Goal: Contribute content: Contribute content

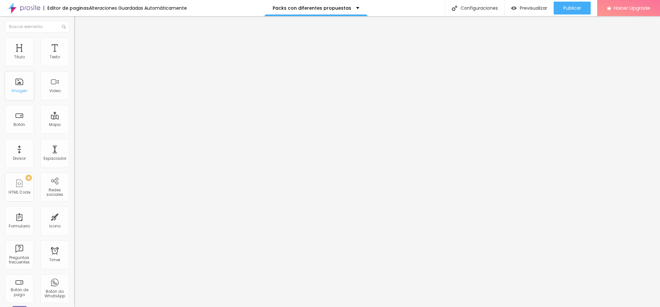
click at [21, 100] on div "Imagen" at bounding box center [19, 85] width 29 height 29
click at [74, 55] on span "Agregar image" at bounding box center [91, 52] width 34 height 5
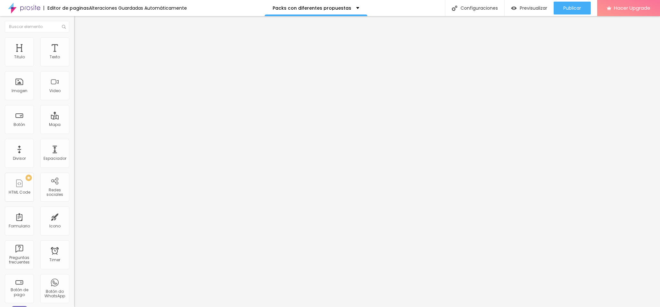
click at [74, 101] on span "Original" at bounding box center [81, 97] width 15 height 5
click at [74, 113] on span "Square" at bounding box center [81, 109] width 15 height 5
click at [74, 109] on span "Estándar" at bounding box center [83, 105] width 18 height 5
click at [74, 105] on span "Cinema" at bounding box center [82, 101] width 16 height 5
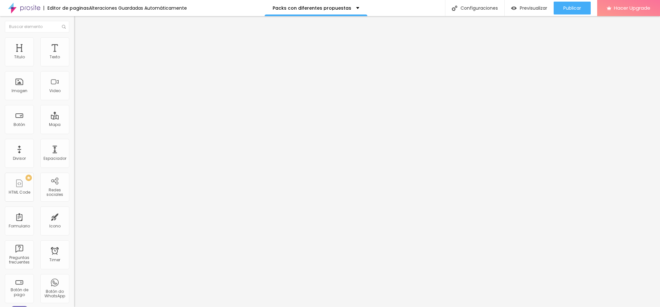
click at [74, 119] on span "Original" at bounding box center [81, 115] width 15 height 5
click at [21, 100] on div "Imagen" at bounding box center [19, 85] width 29 height 29
click at [74, 55] on span "Agregar image" at bounding box center [91, 52] width 34 height 5
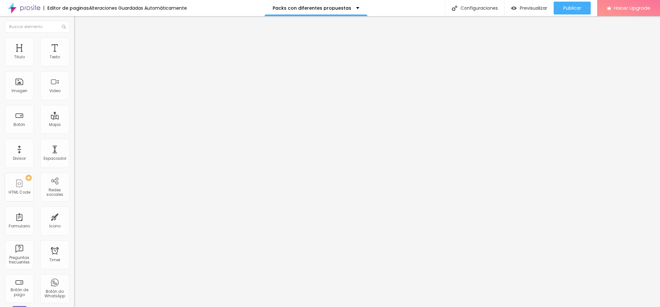
click at [74, 118] on div "Proporción Original Cinema 16:9 Estándar 4:3 Square 1:1 Original" at bounding box center [111, 105] width 74 height 25
click at [74, 101] on span "Original" at bounding box center [81, 97] width 15 height 5
click at [74, 112] on div "Square 1:1" at bounding box center [111, 110] width 74 height 4
click at [22, 100] on div "Imagen" at bounding box center [19, 85] width 29 height 29
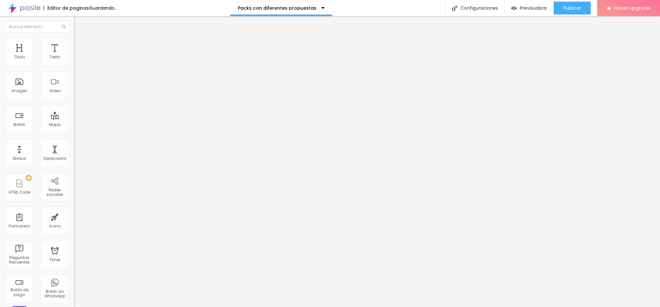
click at [74, 55] on div "Agregar image" at bounding box center [111, 52] width 74 height 5
click at [74, 55] on span "Agregar image" at bounding box center [91, 52] width 34 height 5
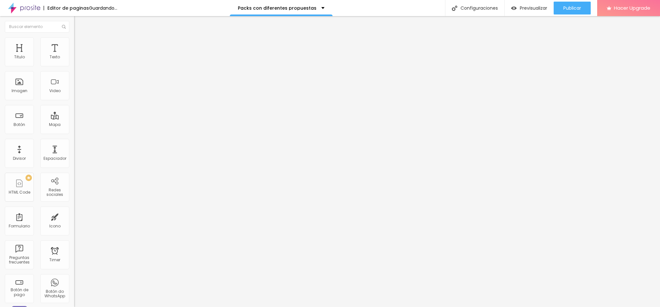
click at [74, 39] on img at bounding box center [77, 40] width 6 height 6
type input "75"
type input "100"
drag, startPoint x: 47, startPoint y: 69, endPoint x: 69, endPoint y: 68, distance: 22.3
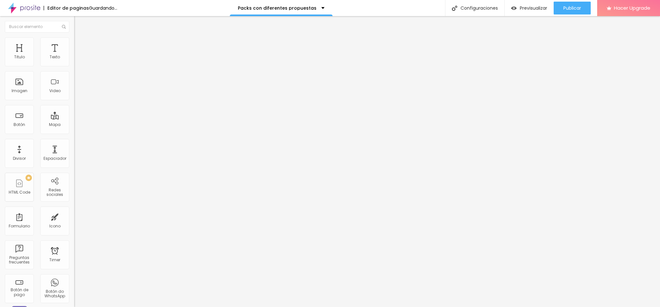
type input "100"
click at [74, 66] on input "range" at bounding box center [95, 63] width 42 height 5
click at [74, 55] on span "Agregar image" at bounding box center [91, 52] width 34 height 5
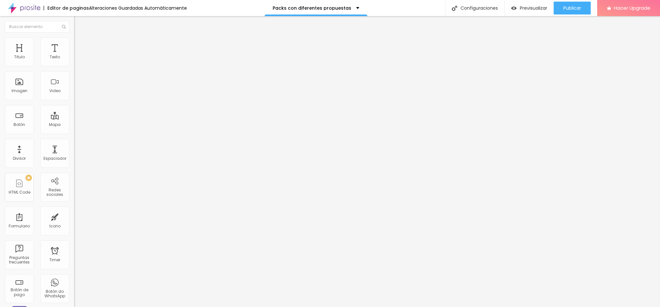
click at [80, 45] on span "Avanzado" at bounding box center [90, 47] width 21 height 5
type input "0"
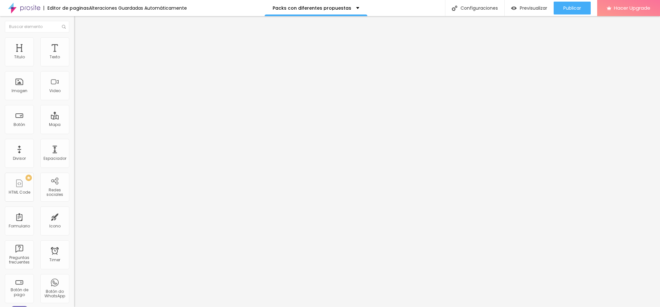
drag, startPoint x: 18, startPoint y: 64, endPoint x: 10, endPoint y: 64, distance: 8.7
type input "0"
click at [74, 125] on input "range" at bounding box center [95, 127] width 42 height 5
type input "9"
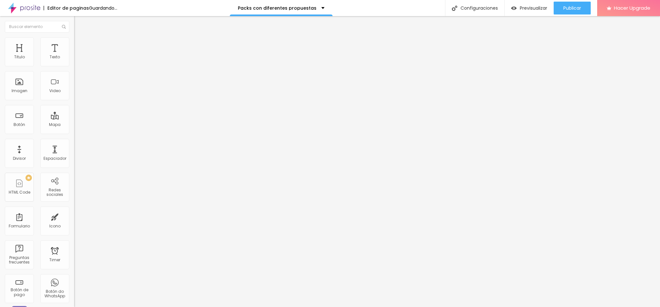
type input "0"
drag, startPoint x: 19, startPoint y: 76, endPoint x: 5, endPoint y: 72, distance: 13.9
type input "0"
click at [74, 216] on input "range" at bounding box center [95, 218] width 42 height 5
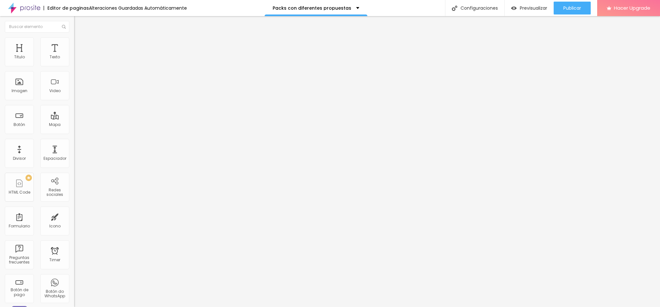
click at [74, 101] on span "Original" at bounding box center [81, 97] width 15 height 5
click at [74, 105] on span "Cinema" at bounding box center [82, 101] width 16 height 5
click at [74, 111] on span "Estándar" at bounding box center [83, 107] width 18 height 5
click at [74, 115] on span "Square" at bounding box center [81, 111] width 15 height 5
click at [74, 118] on div "Original" at bounding box center [111, 116] width 74 height 4
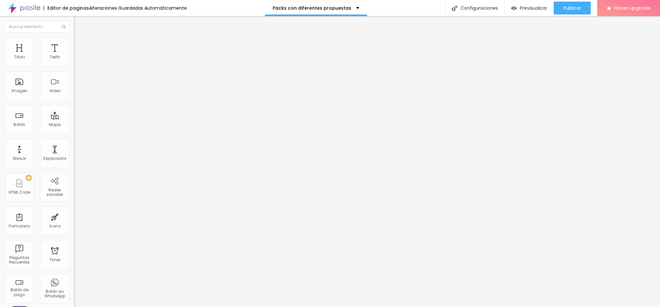
click at [74, 82] on div at bounding box center [111, 79] width 74 height 5
drag, startPoint x: 59, startPoint y: 44, endPoint x: 38, endPoint y: 50, distance: 21.8
click at [80, 45] on span "Avanzado" at bounding box center [90, 47] width 21 height 5
click at [74, 131] on input "0" at bounding box center [88, 134] width 28 height 7
type input "10"
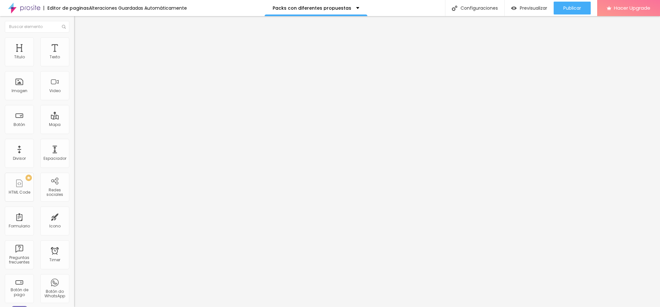
type input "10"
click at [80, 44] on span "Estilo" at bounding box center [85, 41] width 10 height 5
type input "65"
type input "75"
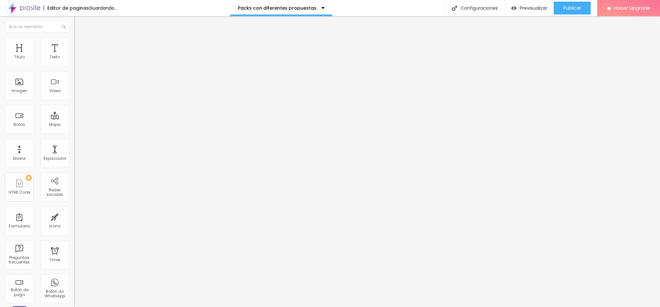
type input "75"
type input "80"
type input "85"
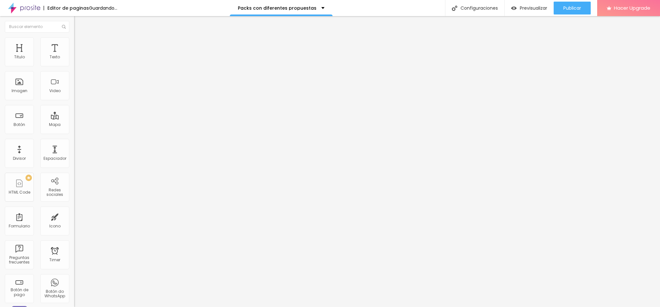
type input "80"
type input "85"
drag, startPoint x: 67, startPoint y: 69, endPoint x: 56, endPoint y: 74, distance: 12.0
type input "85"
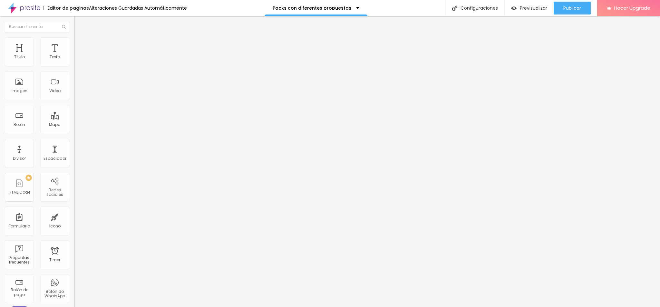
click at [74, 66] on input "range" at bounding box center [95, 63] width 42 height 5
type input "100"
drag, startPoint x: 58, startPoint y: 67, endPoint x: 81, endPoint y: 65, distance: 22.7
type input "100"
click at [81, 65] on input "range" at bounding box center [95, 63] width 42 height 5
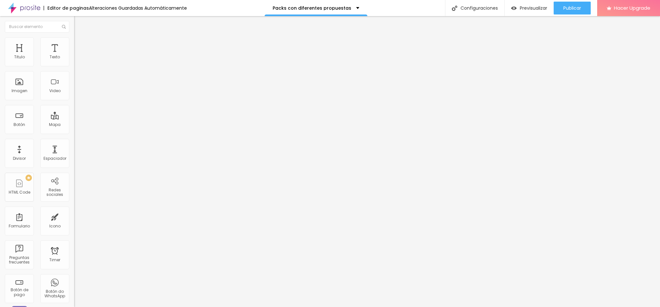
click at [74, 55] on span "Cambiar image" at bounding box center [92, 52] width 36 height 5
click at [74, 101] on span "Original" at bounding box center [81, 97] width 15 height 5
click at [74, 113] on span "Square" at bounding box center [81, 109] width 15 height 5
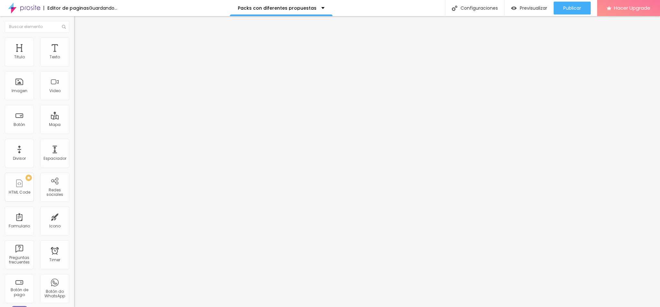
click at [74, 108] on div "Estándar 4:3" at bounding box center [111, 106] width 74 height 4
click at [90, 105] on span "16:9" at bounding box center [93, 101] width 7 height 5
click at [74, 118] on div "Original" at bounding box center [111, 116] width 74 height 4
click at [74, 55] on span "Cambiar image" at bounding box center [92, 52] width 36 height 5
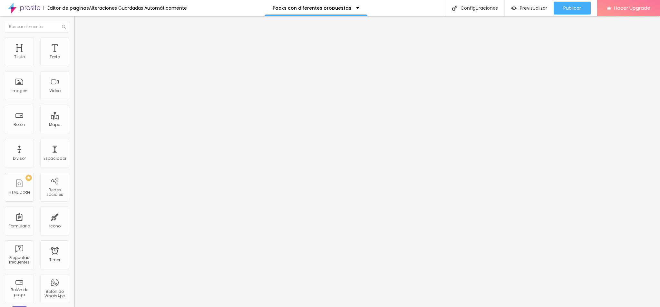
click at [74, 55] on span "Cambiar image" at bounding box center [92, 52] width 36 height 5
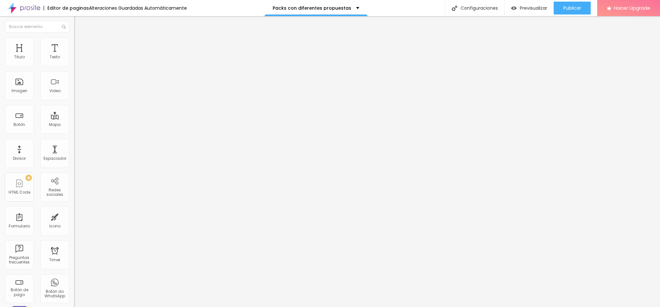
click at [74, 55] on span "Cambiar image" at bounding box center [92, 52] width 36 height 5
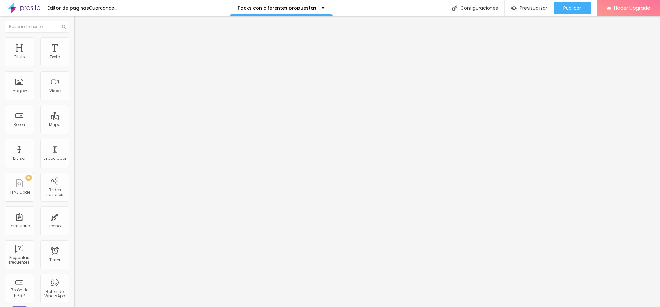
click at [74, 55] on span "Agregar image" at bounding box center [91, 52] width 34 height 5
click at [74, 55] on span "Cambiar image" at bounding box center [92, 52] width 36 height 5
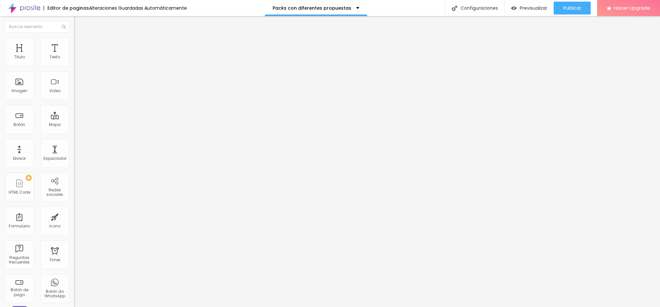
scroll to position [430, 0]
click at [74, 55] on span "Cambiar image" at bounding box center [92, 52] width 36 height 5
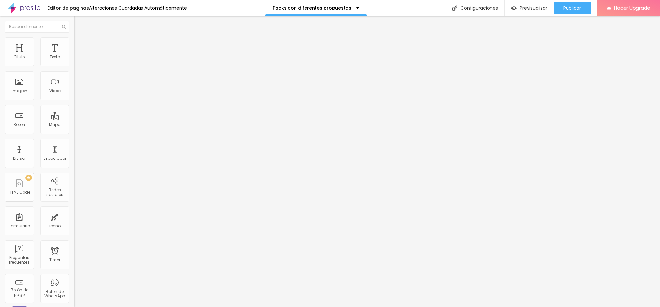
click at [80, 45] on span "Avanzado" at bounding box center [90, 47] width 21 height 5
type input "0"
type input "23"
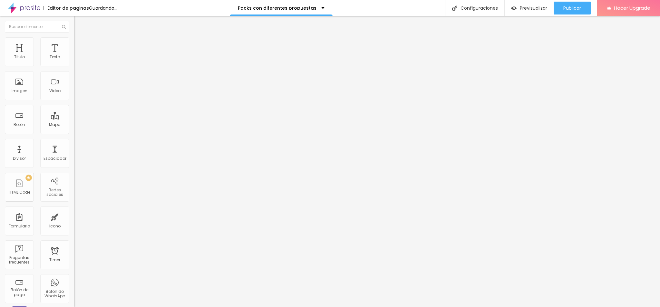
type input "23"
type input "33"
drag, startPoint x: 19, startPoint y: 76, endPoint x: 28, endPoint y: 76, distance: 9.1
type input "34"
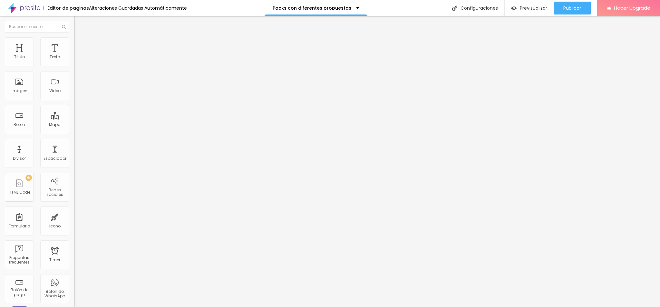
click at [74, 216] on input "range" at bounding box center [95, 218] width 42 height 5
type input "34"
click at [80, 38] on span "Contenido" at bounding box center [90, 35] width 21 height 5
click at [74, 101] on span "1:1 Square" at bounding box center [83, 97] width 19 height 5
click at [74, 119] on span "Original" at bounding box center [81, 115] width 15 height 5
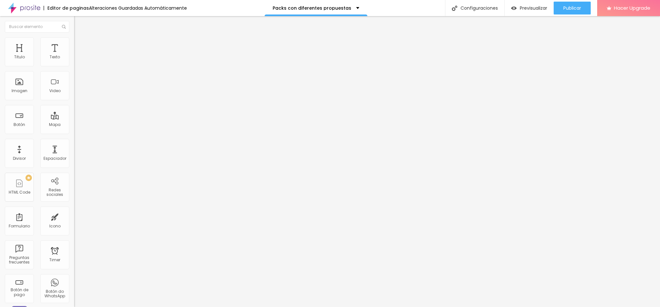
click at [80, 47] on span "Avanzado" at bounding box center [90, 47] width 21 height 5
drag, startPoint x: 28, startPoint y: 79, endPoint x: 21, endPoint y: 77, distance: 6.9
click at [74, 216] on div at bounding box center [111, 219] width 74 height 6
type input "22"
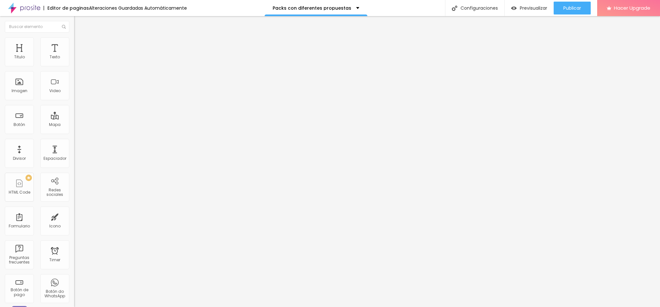
type input "0"
drag, startPoint x: 29, startPoint y: 75, endPoint x: 11, endPoint y: 72, distance: 19.0
type input "0"
click at [74, 216] on input "range" at bounding box center [95, 218] width 42 height 5
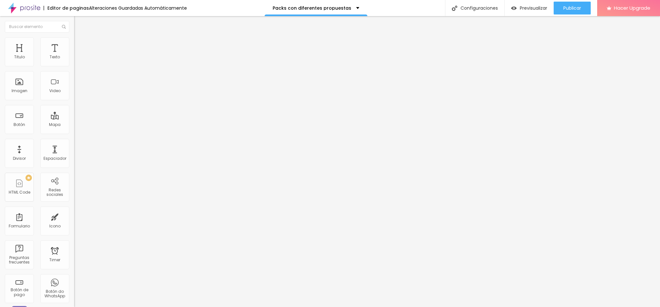
click at [74, 55] on div "Cambiar image" at bounding box center [111, 52] width 74 height 5
click at [74, 55] on span "Cambiar image" at bounding box center [92, 52] width 36 height 5
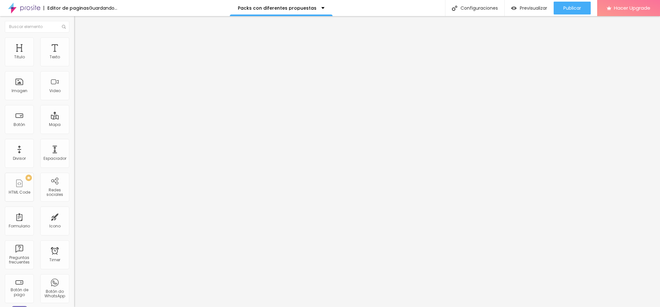
click at [74, 55] on span "Cambiar image" at bounding box center [92, 52] width 36 height 5
click at [74, 44] on li "Avanzado" at bounding box center [111, 47] width 74 height 6
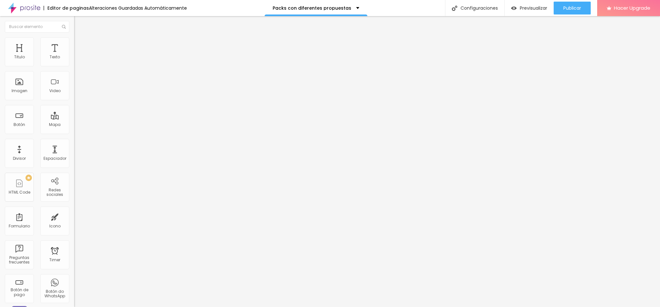
type input "73"
type input "94"
type input "100"
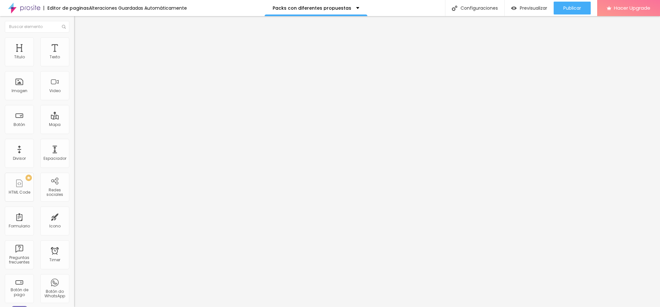
type input "100"
drag, startPoint x: 19, startPoint y: 64, endPoint x: 90, endPoint y: 64, distance: 71.3
type input "100"
click at [90, 125] on input "range" at bounding box center [95, 127] width 42 height 5
click at [579, 9] on span "Publicar" at bounding box center [573, 7] width 18 height 5
